Goal: Task Accomplishment & Management: Manage account settings

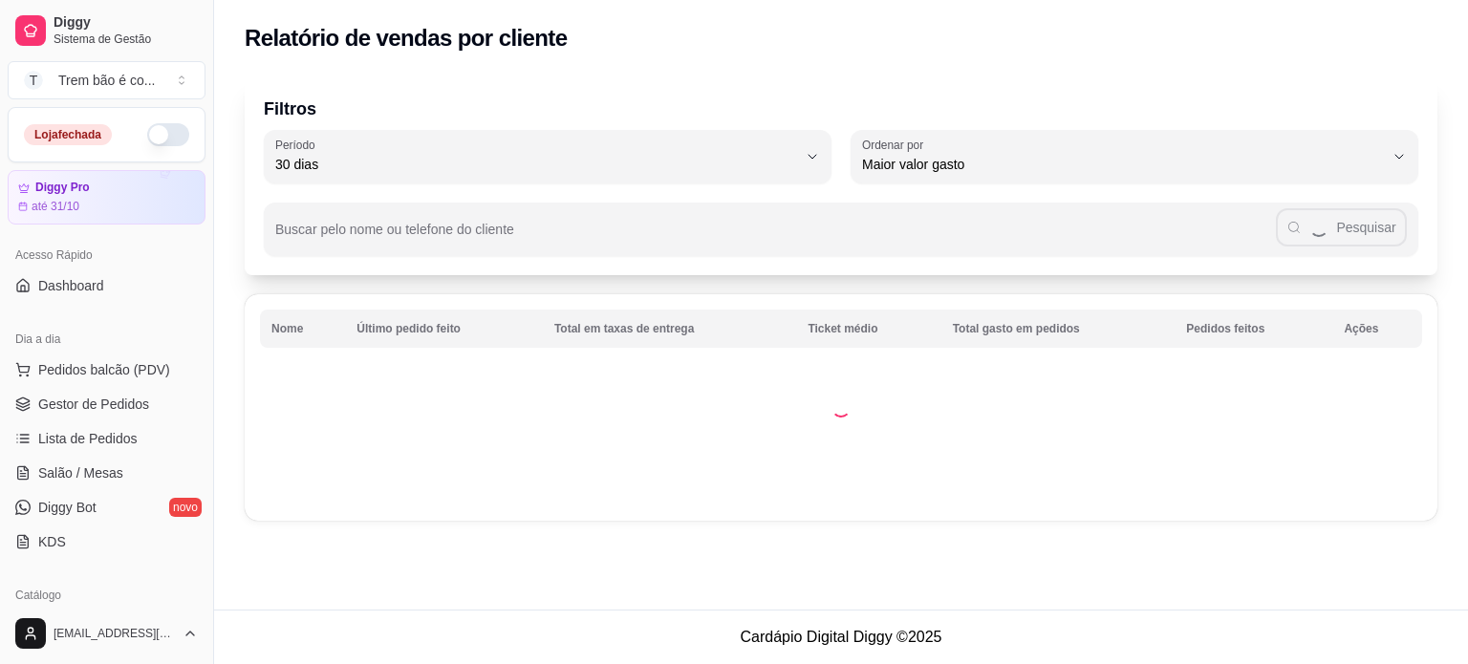
select select "30"
select select "HIGHEST_TOTAL_SPENT_WITH_ORDERS"
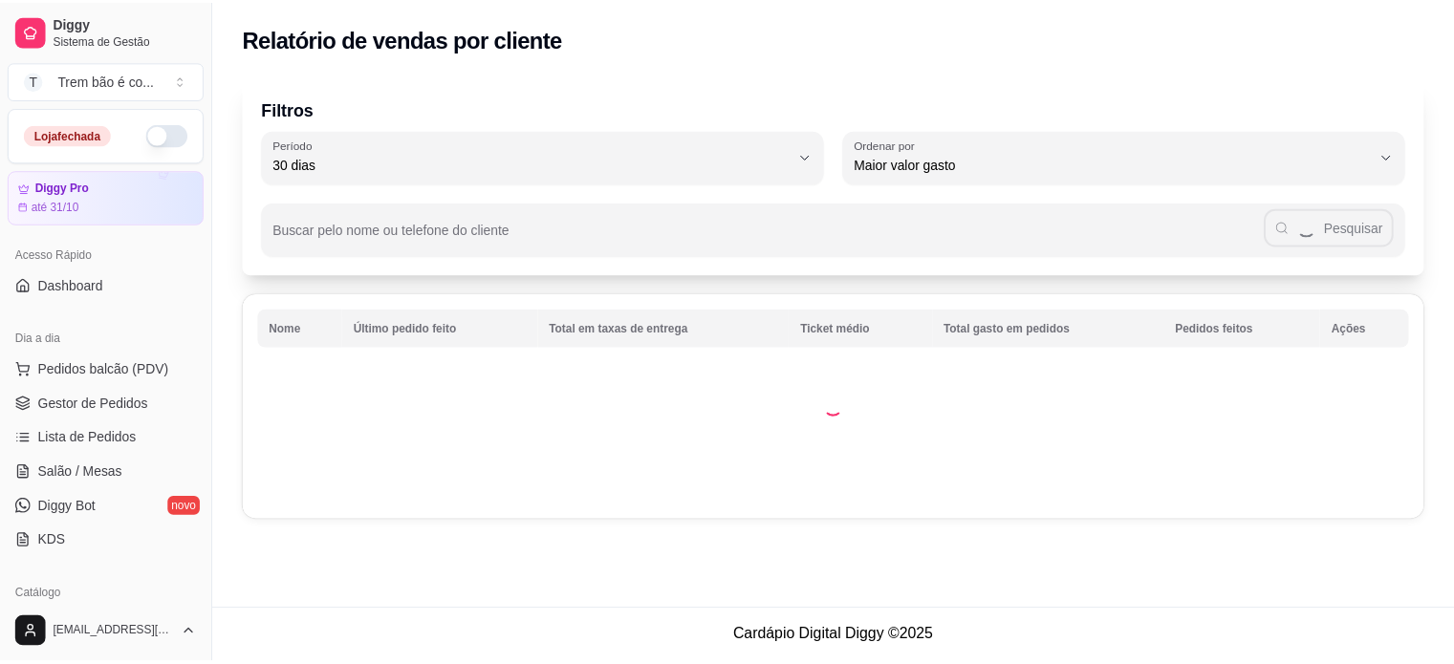
scroll to position [382, 0]
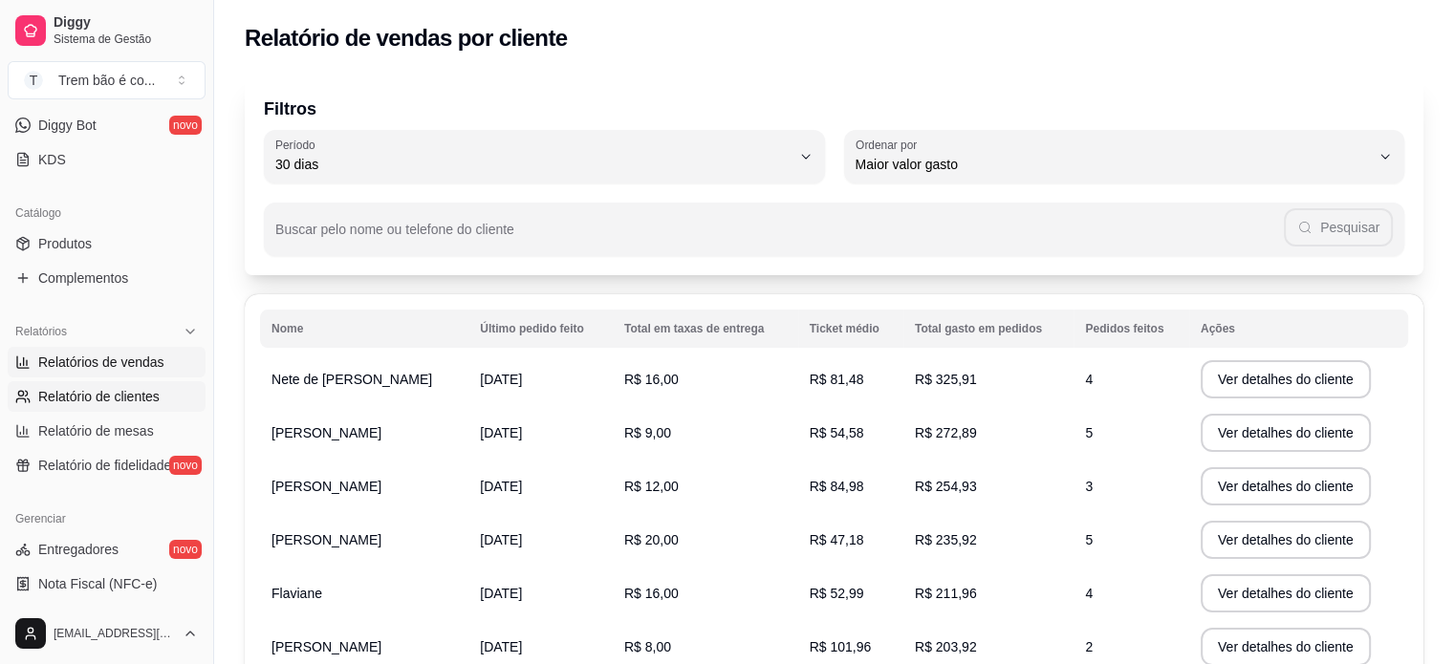
click at [143, 356] on span "Relatórios de vendas" at bounding box center [101, 362] width 126 height 19
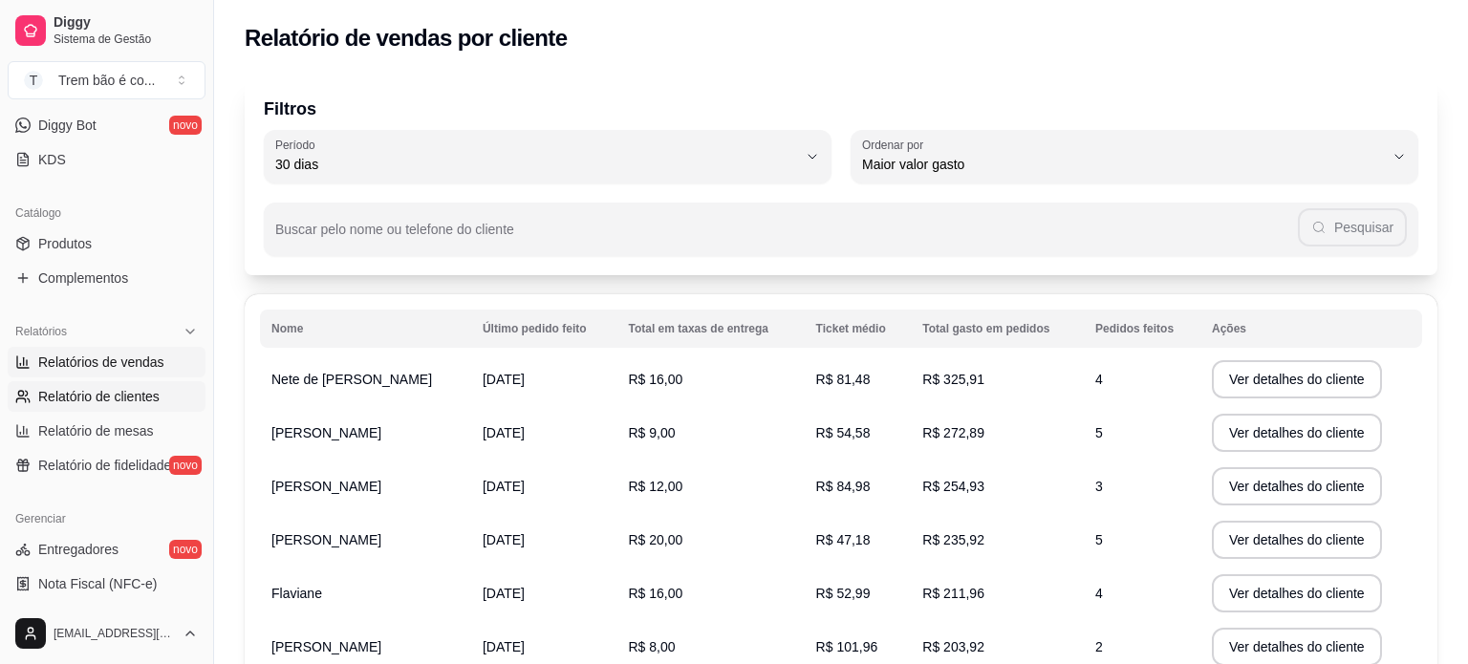
select select "ALL"
select select "0"
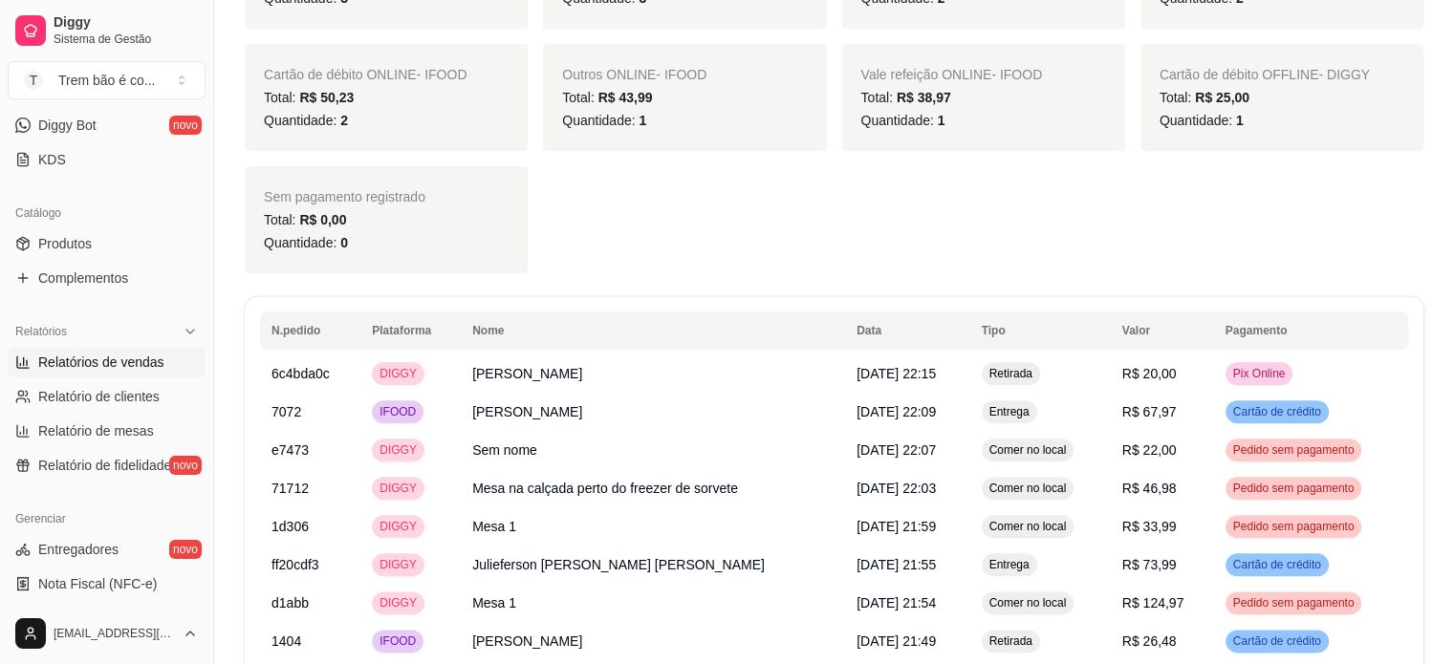
scroll to position [2158, 0]
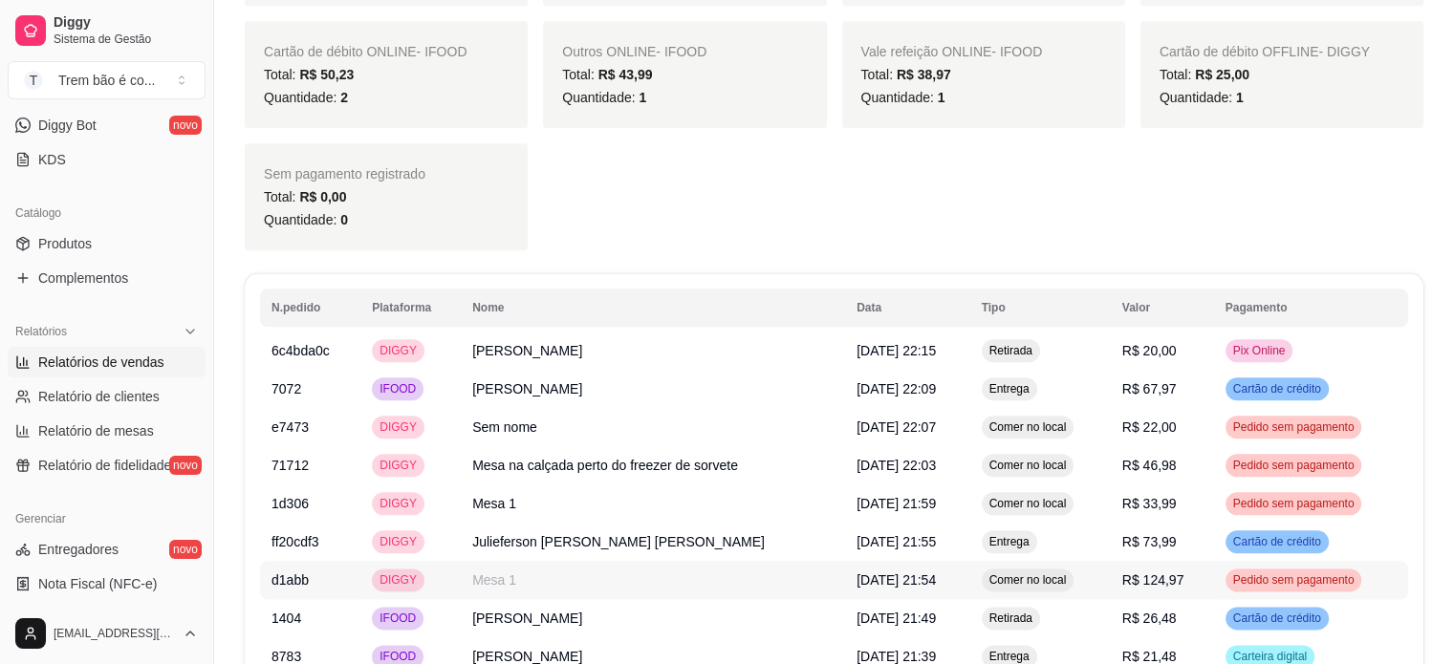
click at [743, 561] on td "Mesa 1" at bounding box center [653, 580] width 384 height 38
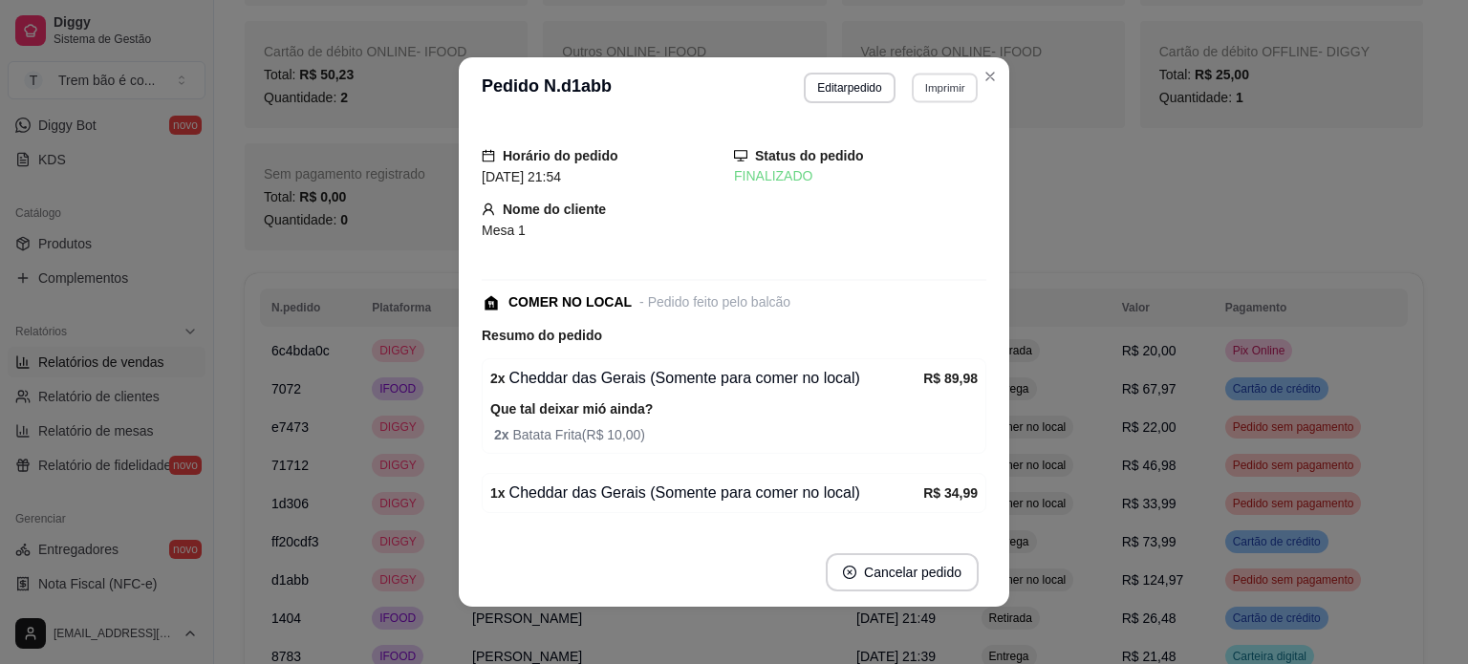
click at [936, 91] on button "Imprimir" at bounding box center [945, 88] width 66 height 30
click at [898, 156] on button "IMPRESSORA" at bounding box center [903, 155] width 134 height 30
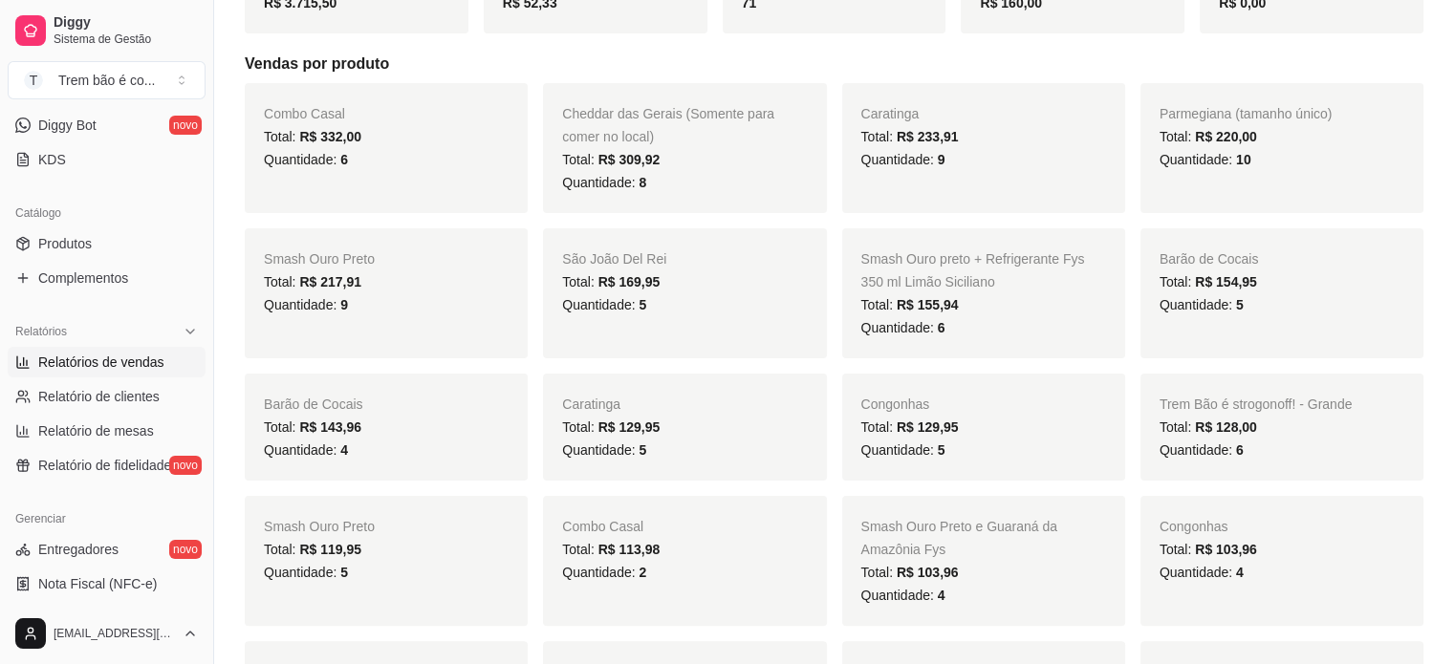
scroll to position [312, 0]
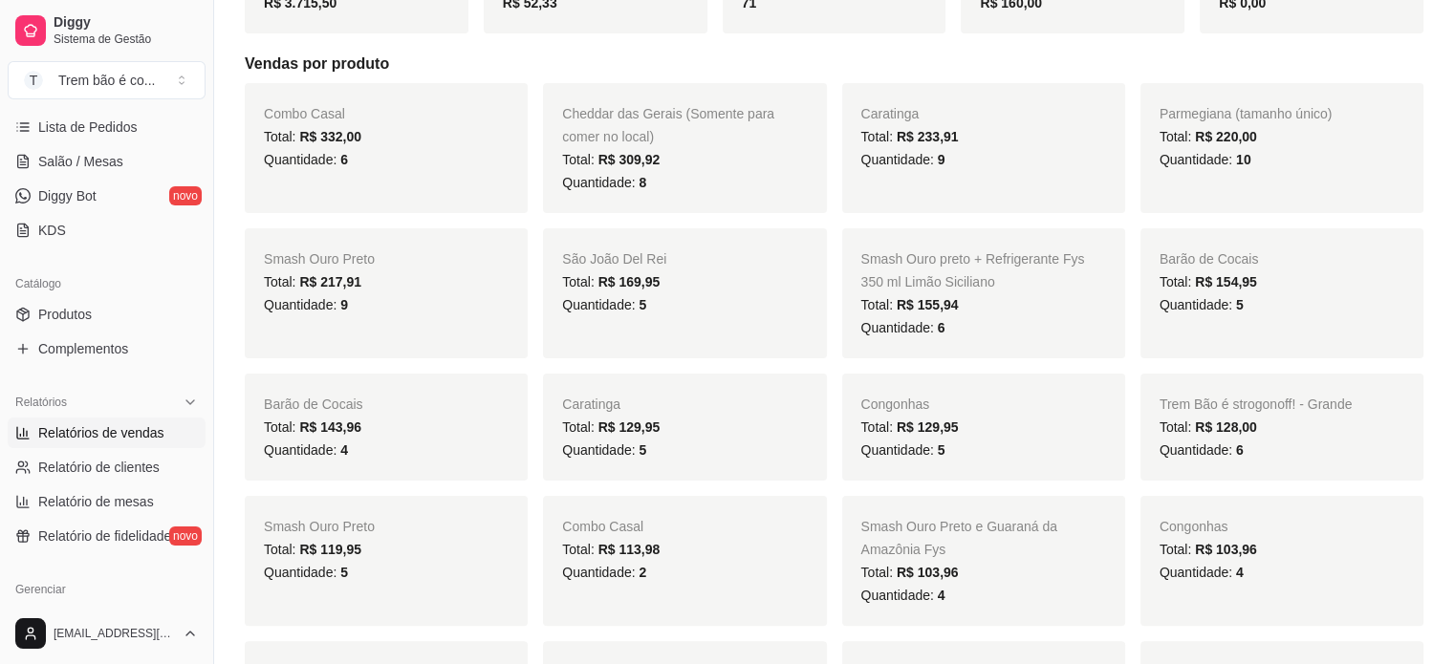
drag, startPoint x: 211, startPoint y: 248, endPoint x: 199, endPoint y: 171, distance: 77.5
click at [199, 171] on div "Diggy Sistema de Gestão T Trem bão é co ... Loja fechada Diggy Pro até 31/10 Ac…" at bounding box center [106, 332] width 213 height 664
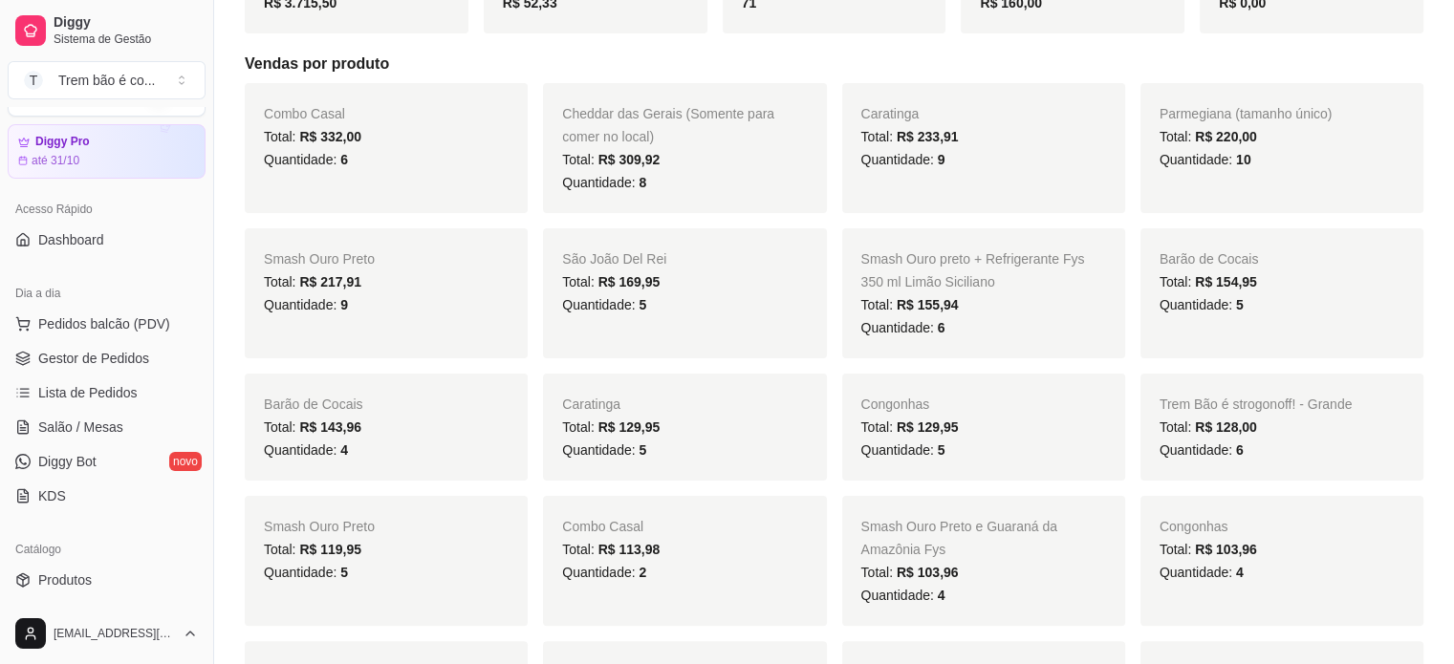
scroll to position [44, 0]
click at [99, 358] on span "Gestor de Pedidos" at bounding box center [93, 360] width 111 height 19
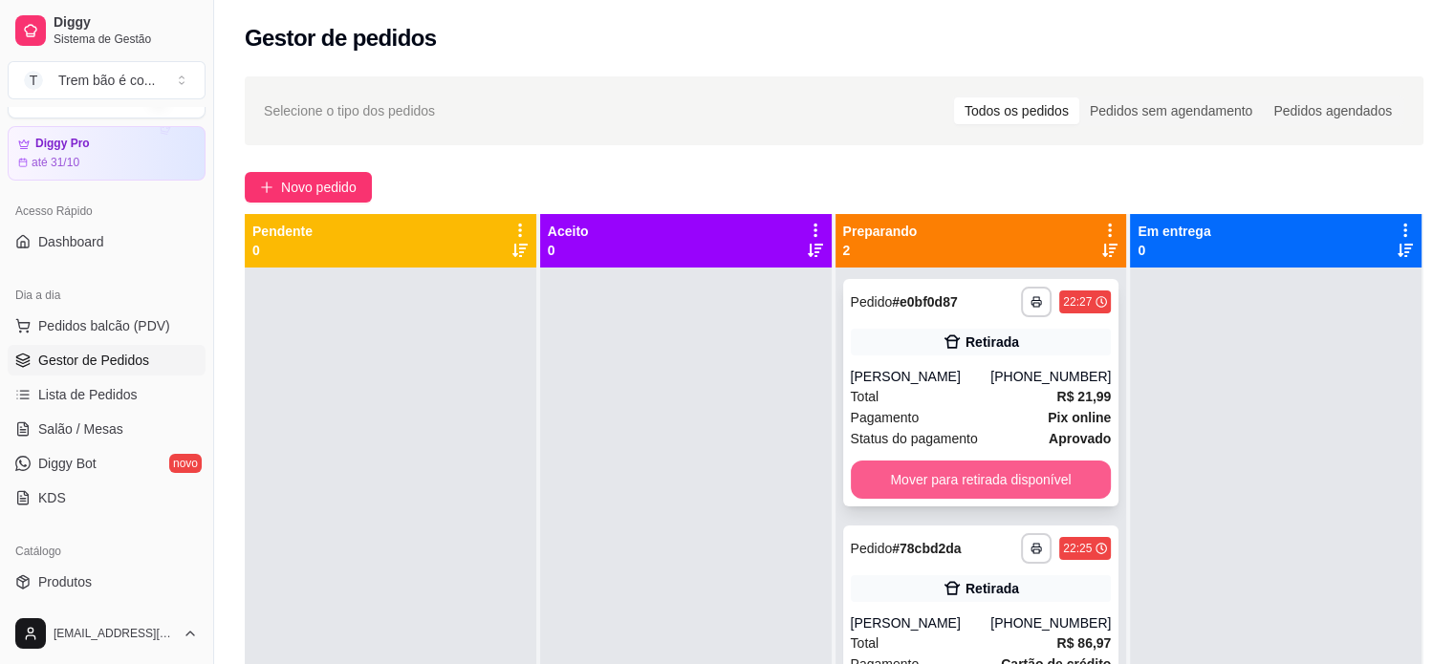
click at [994, 473] on button "Mover para retirada disponível" at bounding box center [981, 480] width 261 height 38
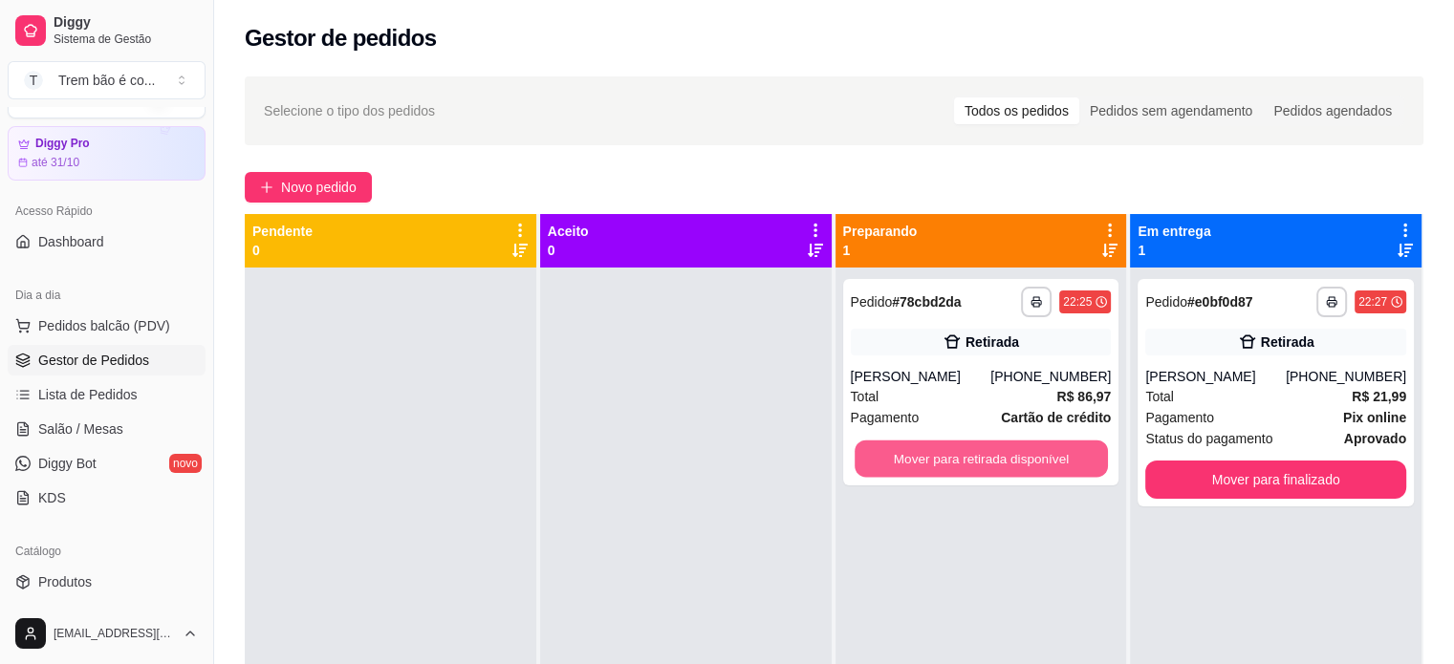
click at [994, 473] on button "Mover para retirada disponível" at bounding box center [980, 459] width 253 height 37
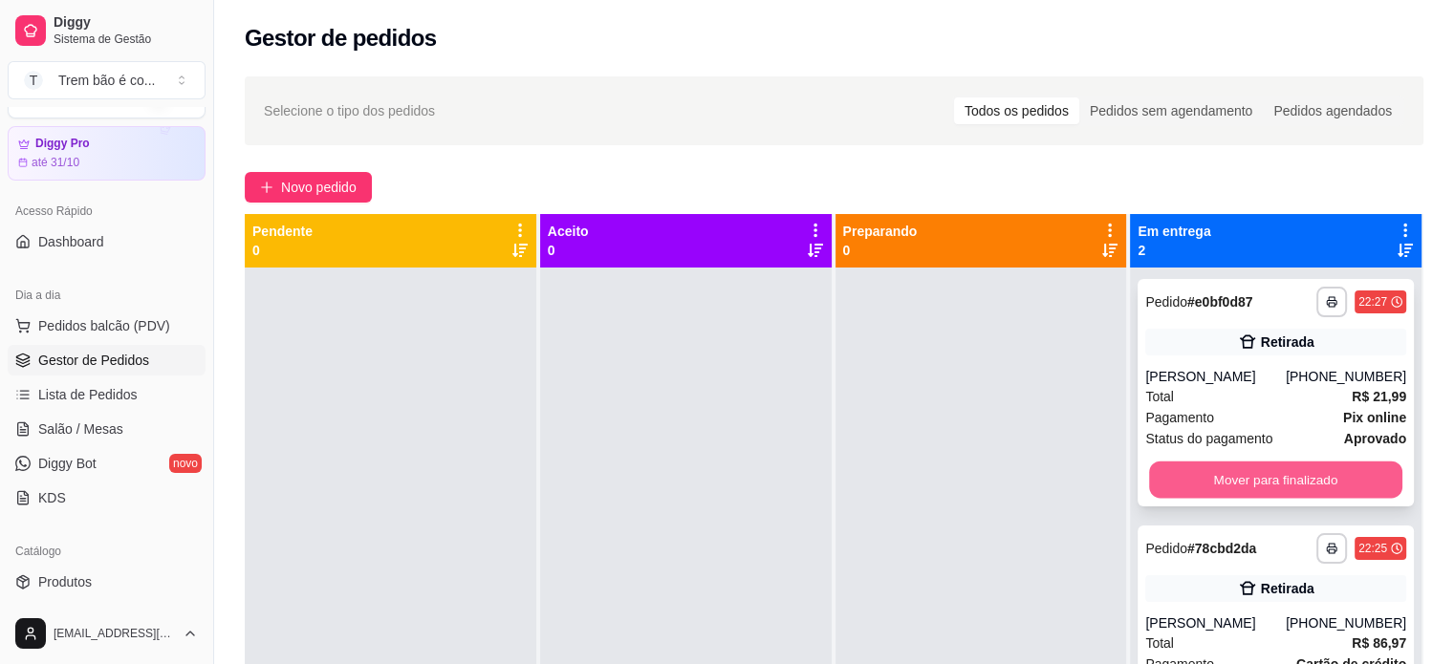
click at [1241, 479] on button "Mover para finalizado" at bounding box center [1275, 480] width 253 height 37
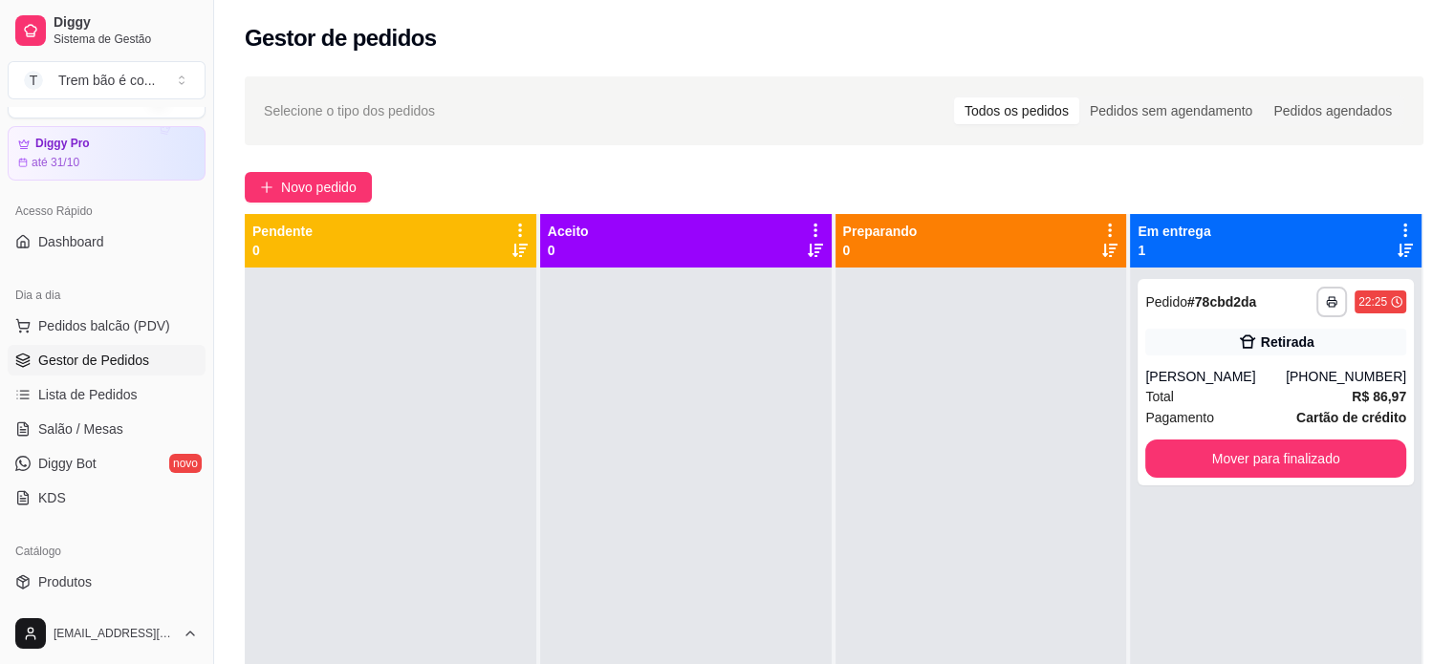
click at [1241, 479] on div "**********" at bounding box center [1275, 382] width 276 height 206
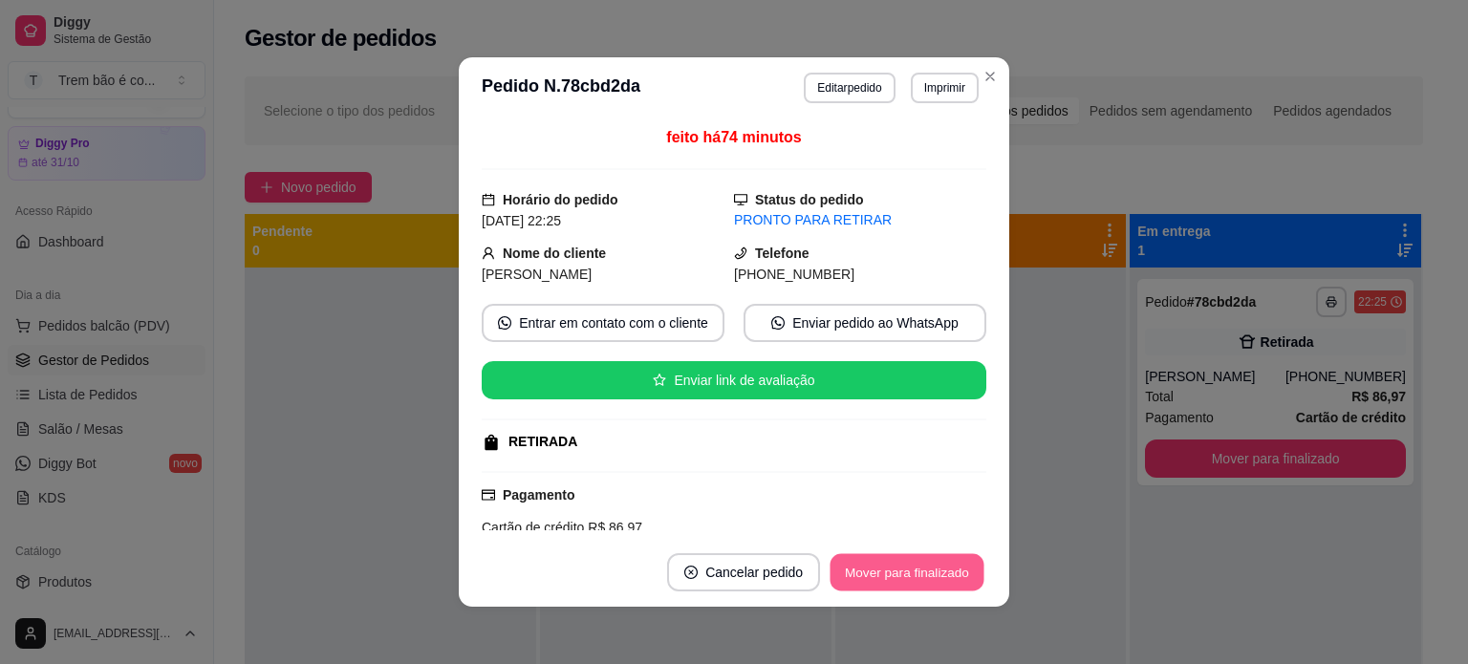
click at [864, 578] on button "Mover para finalizado" at bounding box center [908, 572] width 154 height 37
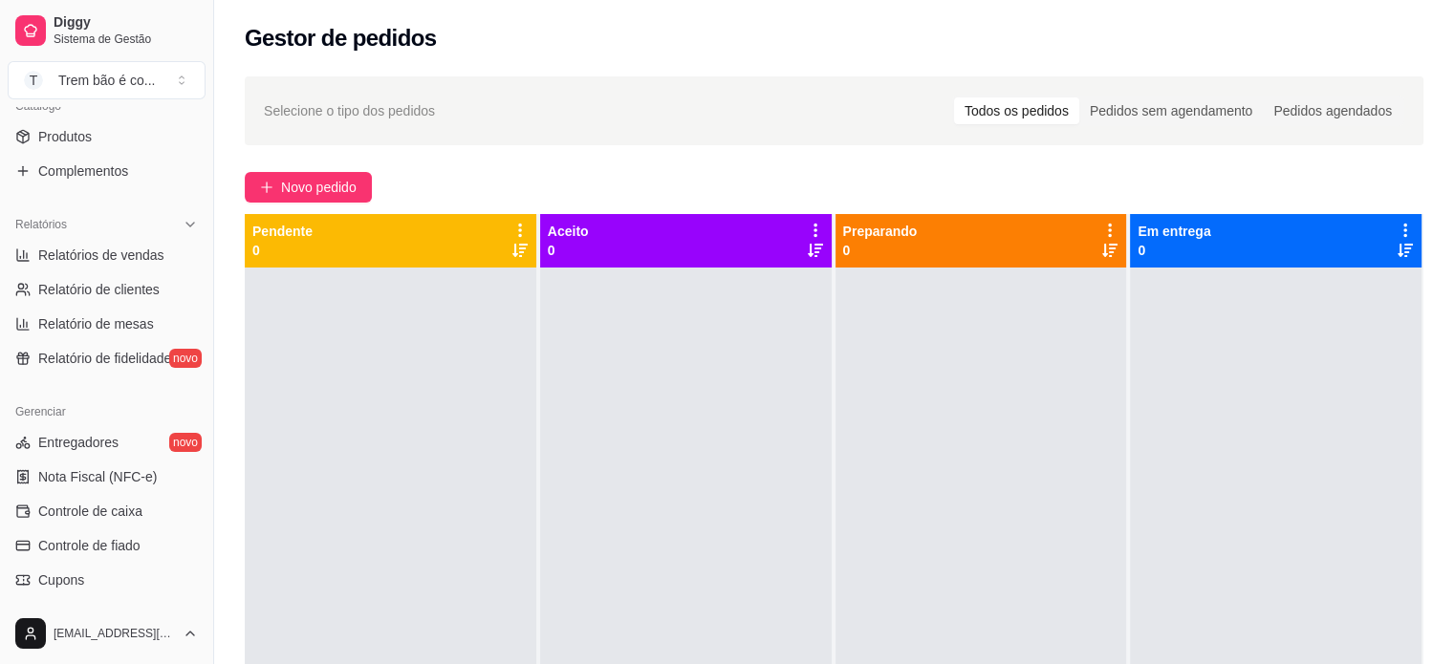
scroll to position [506, 0]
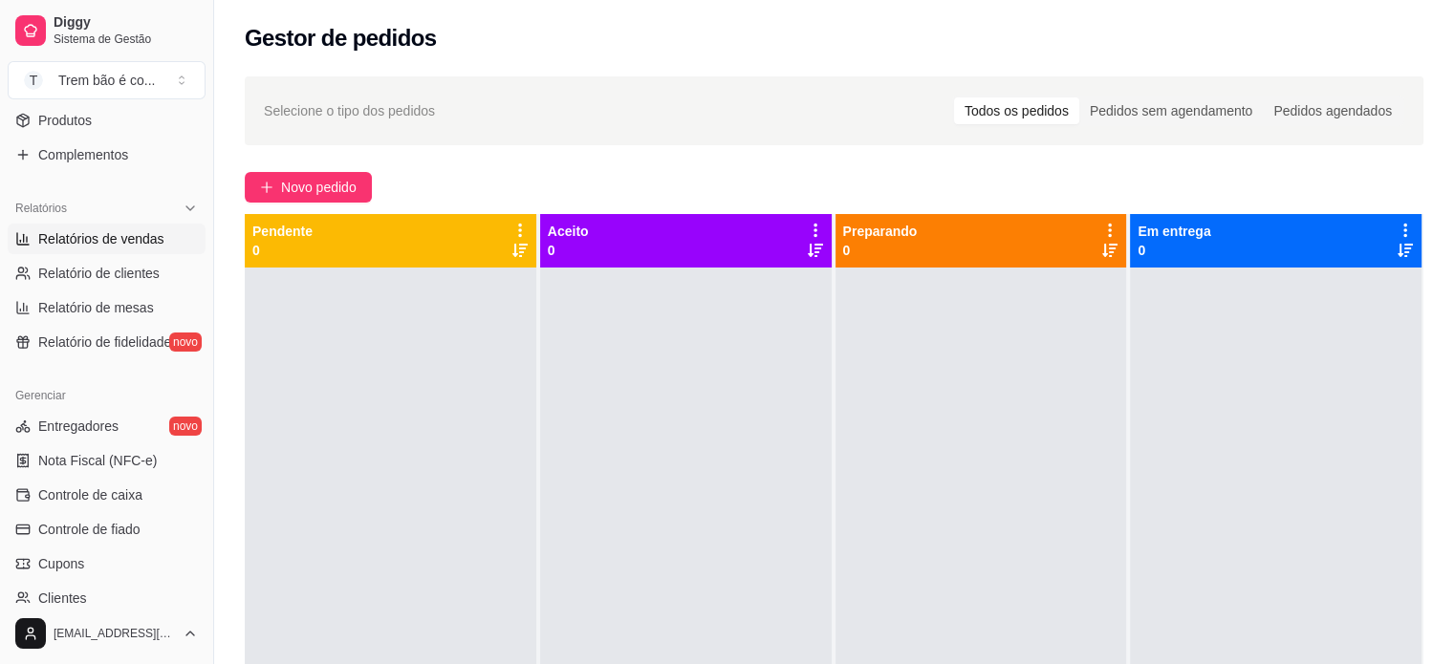
click at [154, 229] on span "Relatórios de vendas" at bounding box center [101, 238] width 126 height 19
select select "ALL"
select select "0"
